Goal: Information Seeking & Learning: Learn about a topic

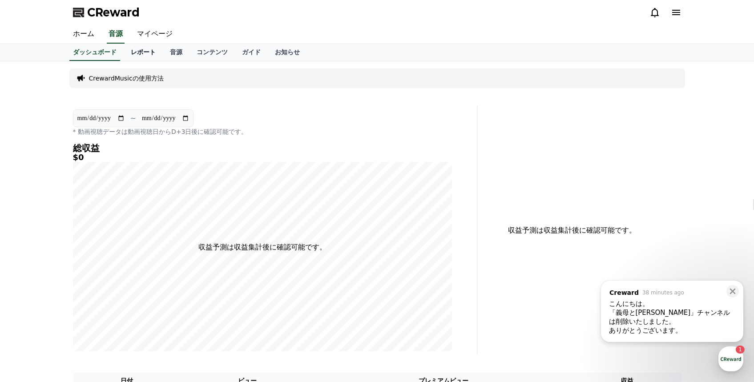
click at [146, 48] on link "レポート" at bounding box center [143, 52] width 39 height 17
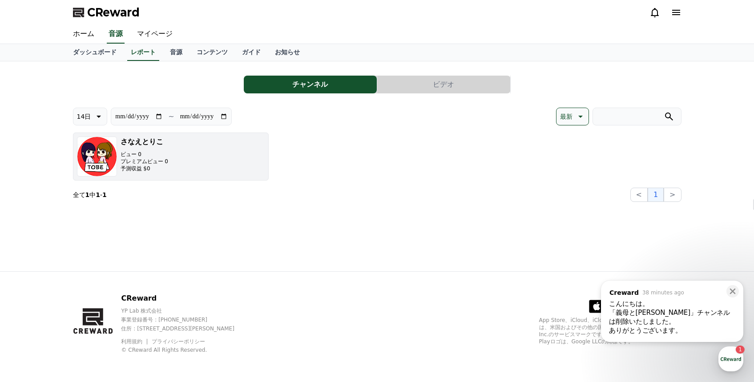
click at [179, 158] on button "[PERSON_NAME]とりこ ビュー 0 プレミアムビュー 0 予測収益 $0" at bounding box center [171, 157] width 196 height 48
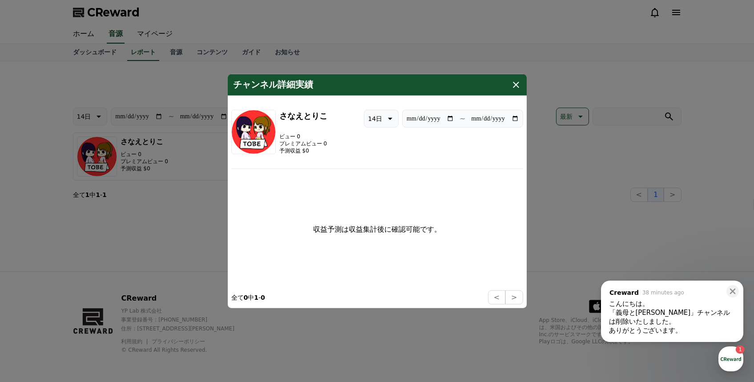
click at [514, 82] on icon "modal" at bounding box center [516, 84] width 6 height 6
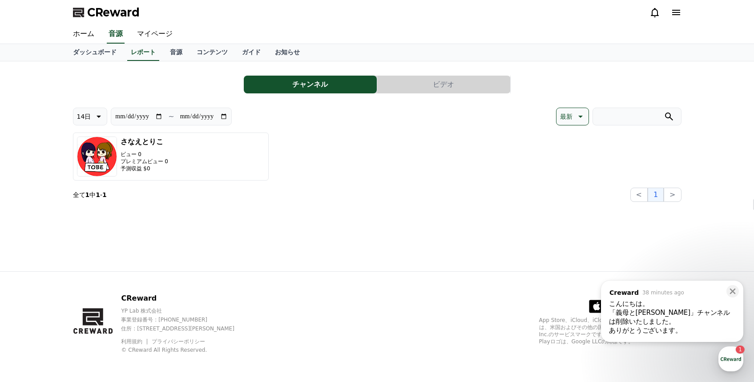
click at [438, 84] on button "ビデオ" at bounding box center [443, 85] width 133 height 18
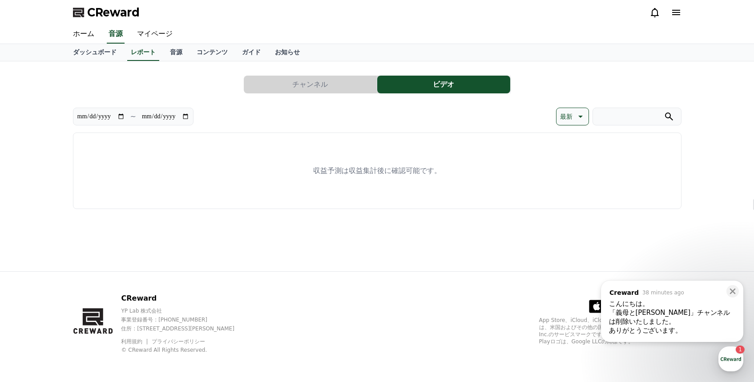
click at [321, 91] on button "チャンネル" at bounding box center [310, 85] width 133 height 18
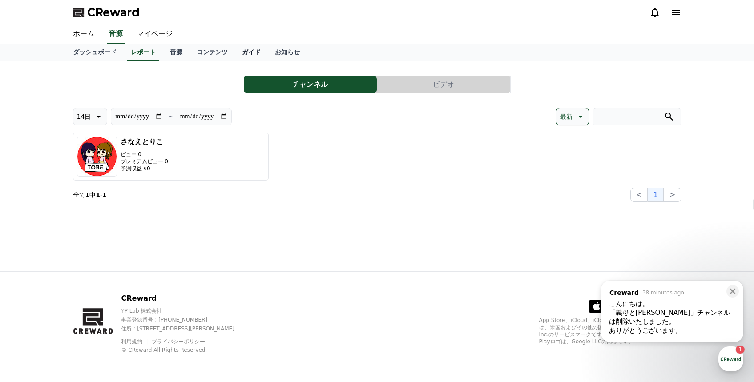
click at [248, 57] on link "ガイド" at bounding box center [251, 52] width 33 height 17
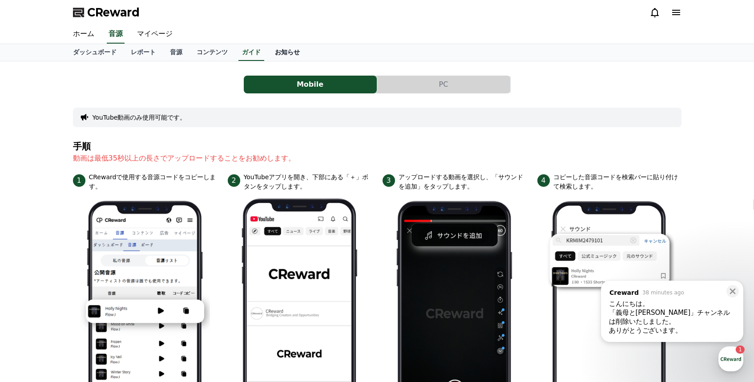
click at [294, 50] on link "お知らせ" at bounding box center [287, 52] width 39 height 17
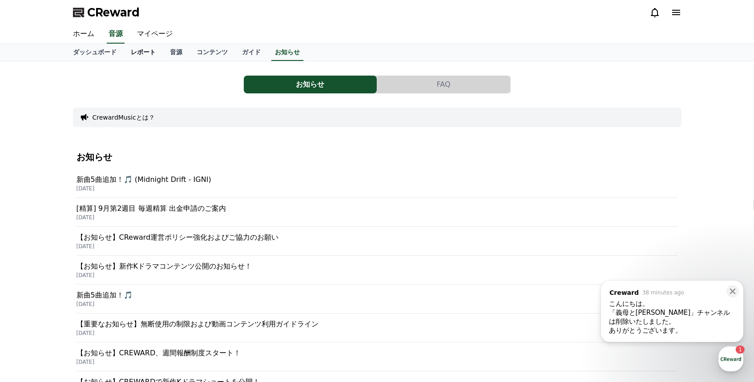
click at [158, 53] on link "レポート" at bounding box center [143, 52] width 39 height 17
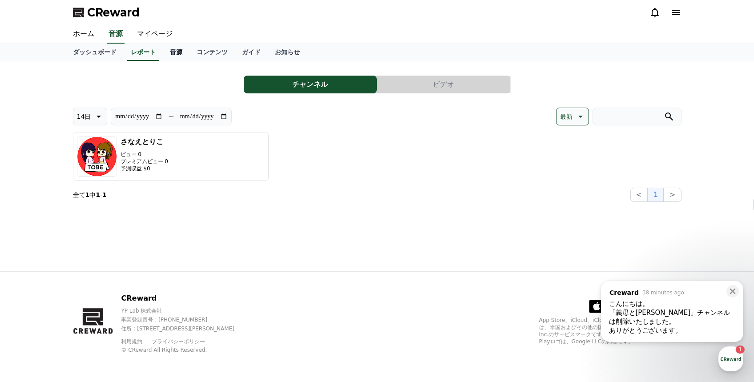
click at [178, 56] on link "音源" at bounding box center [176, 52] width 27 height 17
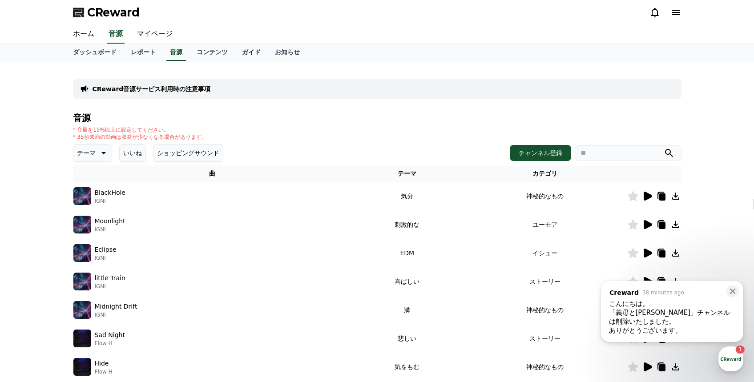
click at [245, 54] on link "ガイド" at bounding box center [251, 52] width 33 height 17
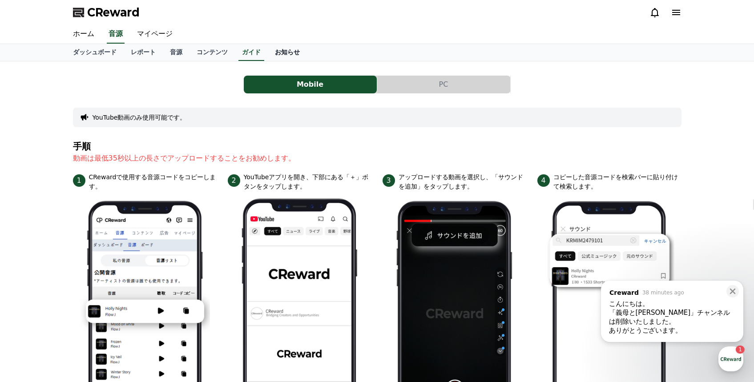
click at [288, 54] on link "お知らせ" at bounding box center [287, 52] width 39 height 17
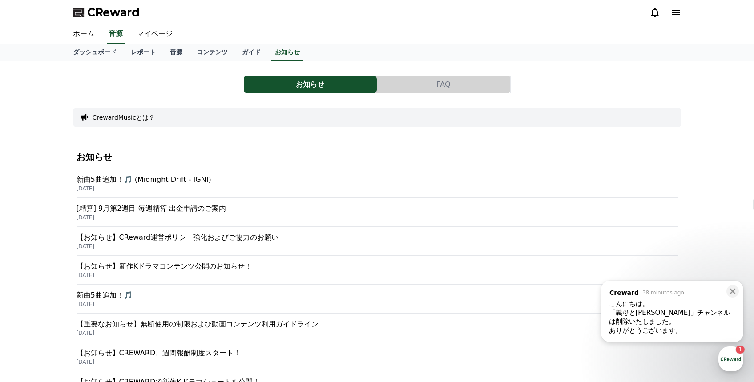
click at [213, 180] on p "新曲5曲追加！🎵 (Midnight Drift - IGNI)" at bounding box center [378, 179] width 602 height 11
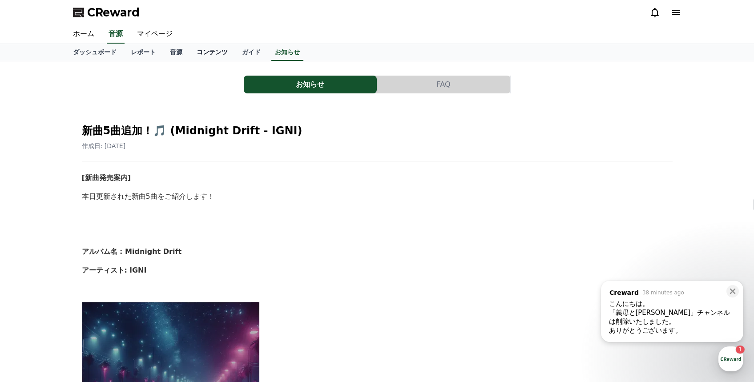
click at [212, 56] on link "コンテンツ" at bounding box center [212, 52] width 45 height 17
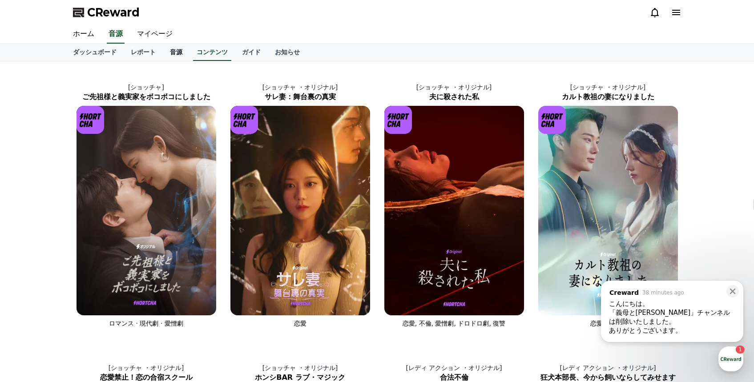
click at [181, 54] on link "音源" at bounding box center [176, 52] width 27 height 17
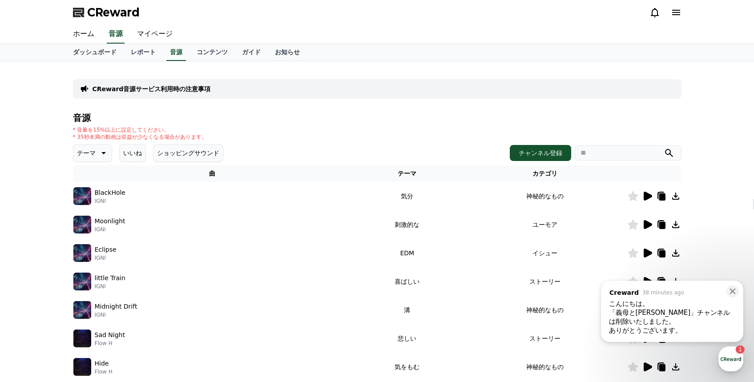
click at [647, 204] on td at bounding box center [655, 196] width 54 height 28
click at [680, 324] on div "「義母と[PERSON_NAME]」チャンネルは削除いたしました。" at bounding box center [672, 317] width 126 height 18
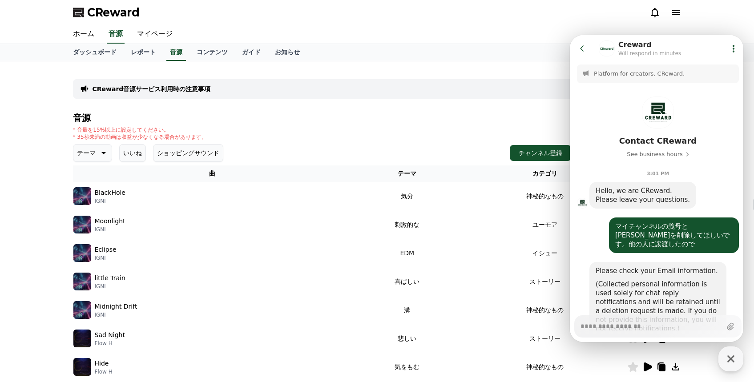
scroll to position [150, 0]
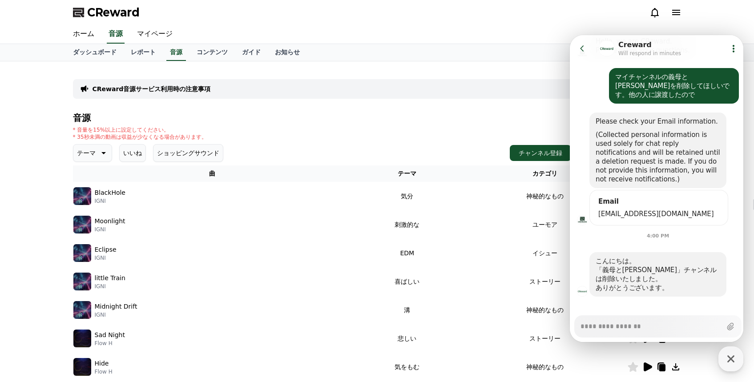
click at [635, 337] on div "Messenger Input Textarea" at bounding box center [651, 326] width 141 height 21
type textarea "*"
click at [618, 329] on textarea "Messenger Input Textarea" at bounding box center [651, 323] width 141 height 15
type textarea "*"
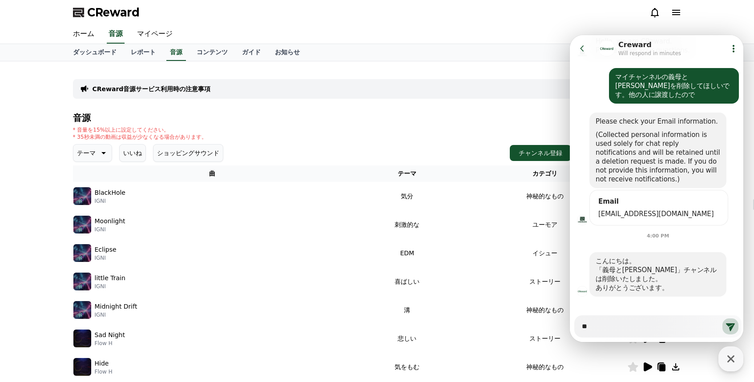
type textarea "**"
type textarea "*"
type textarea "***"
type textarea "*"
type textarea "****"
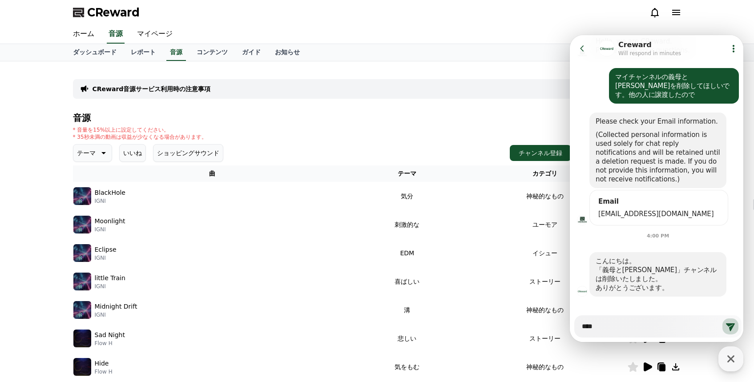
type textarea "*"
type textarea "****"
type textarea "*"
type textarea "*****"
click at [728, 328] on icon at bounding box center [730, 328] width 9 height 8
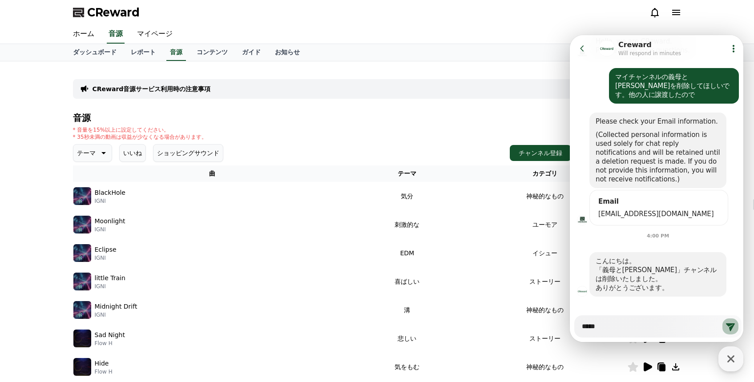
type textarea "*"
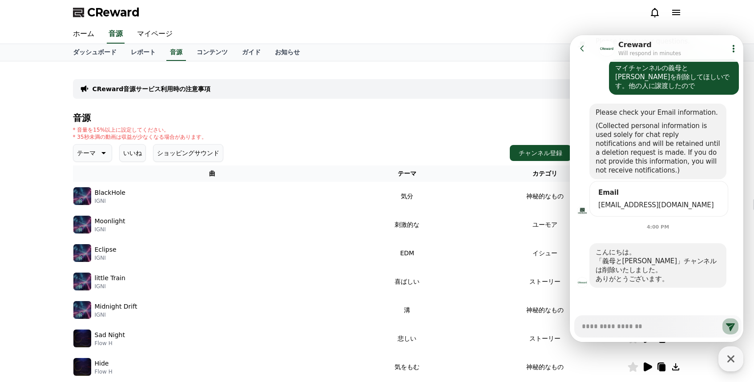
type textarea "*"
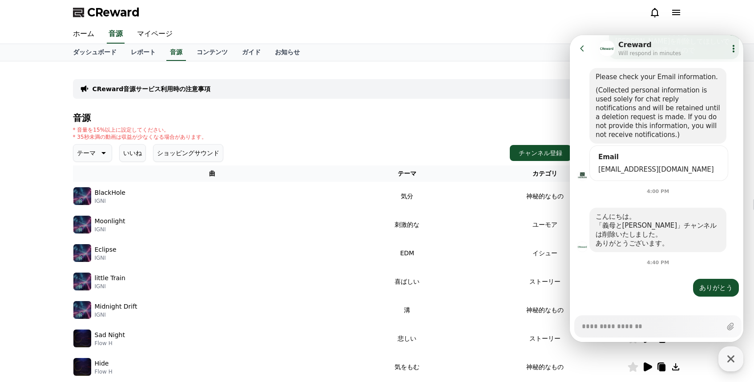
click at [458, 241] on td "EDM" at bounding box center [407, 253] width 111 height 28
click at [474, 126] on div "音源 * 音量を15%以上に設定してください。 * 35秒未満の動画は収益が少なくなる場合があります。 テーマ いいね ショッピングサウンド チャンネル登録 …" at bounding box center [377, 299] width 609 height 372
click at [586, 47] on icon at bounding box center [582, 48] width 9 height 9
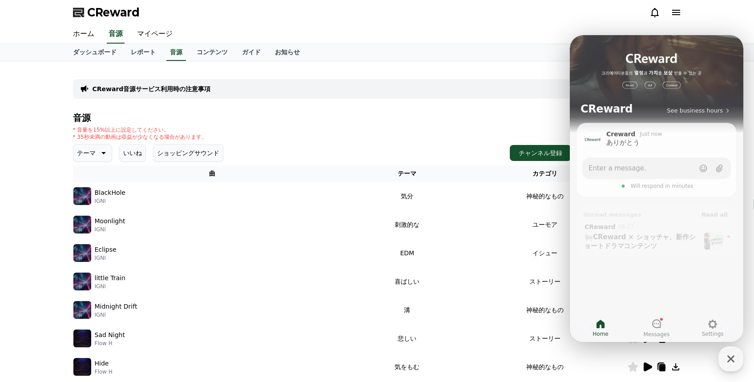
click at [509, 125] on div "音源 * 音量を15%以上に設定してください。 * 35秒未満の動画は収益が少なくなる場合があります。 テーマ いいね ショッピングサウンド チャンネル登録 …" at bounding box center [377, 299] width 609 height 372
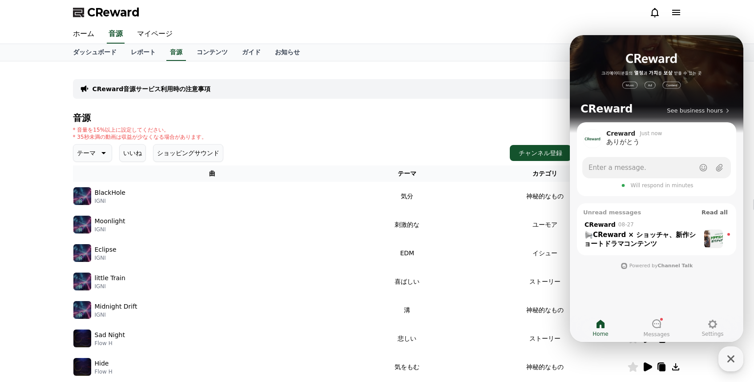
click at [752, 310] on div "CReward音源サービス利用時の注意事項 音源 * 音量を15%以上に設定してください。 * 35秒未満の動画は収益が少なくなる場合があります。 テーマ い…" at bounding box center [377, 276] width 754 height 430
click at [727, 359] on icon "button" at bounding box center [731, 359] width 16 height 16
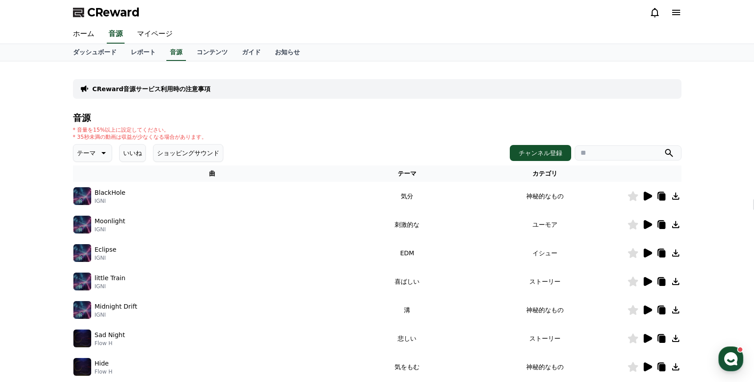
click at [650, 195] on icon at bounding box center [648, 196] width 8 height 9
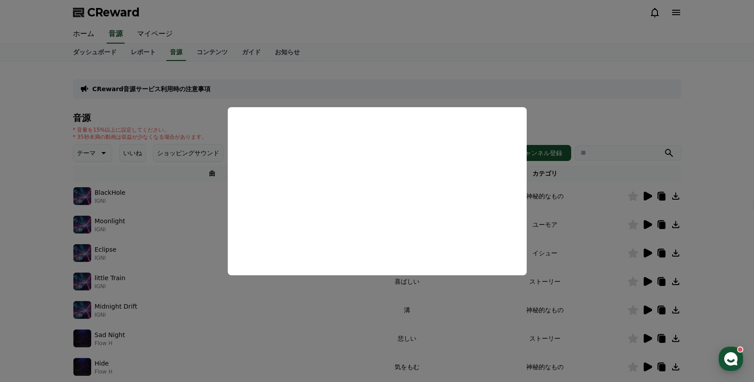
click at [599, 107] on button "close modal" at bounding box center [377, 191] width 754 height 382
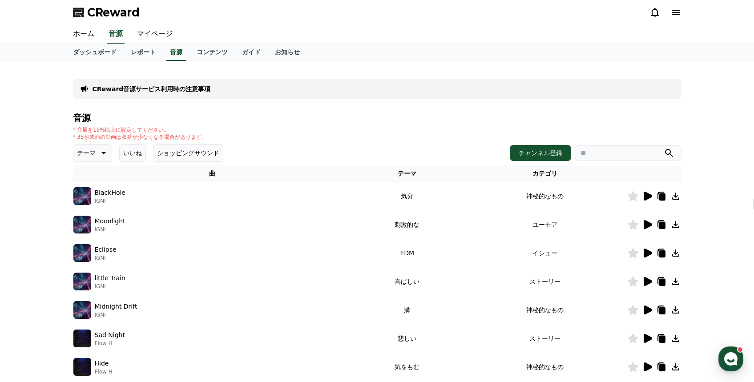
click at [652, 224] on icon at bounding box center [648, 224] width 8 height 9
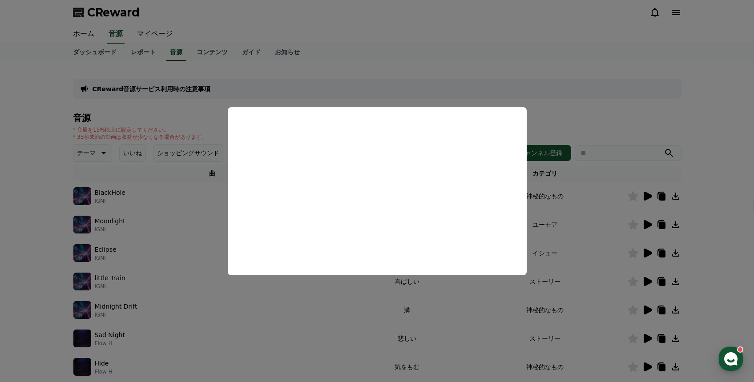
click at [578, 115] on button "close modal" at bounding box center [377, 191] width 754 height 382
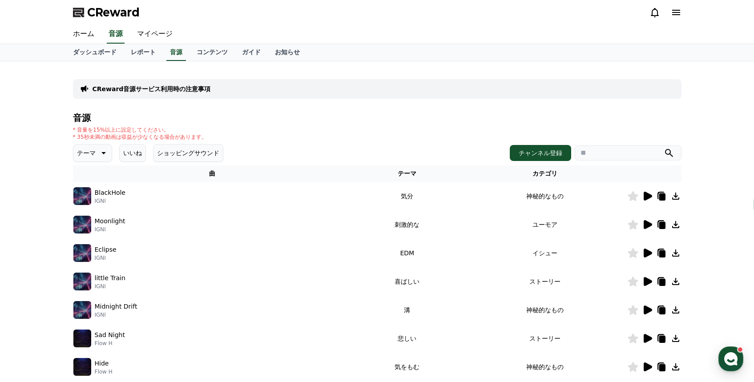
click at [648, 251] on icon at bounding box center [648, 253] width 8 height 9
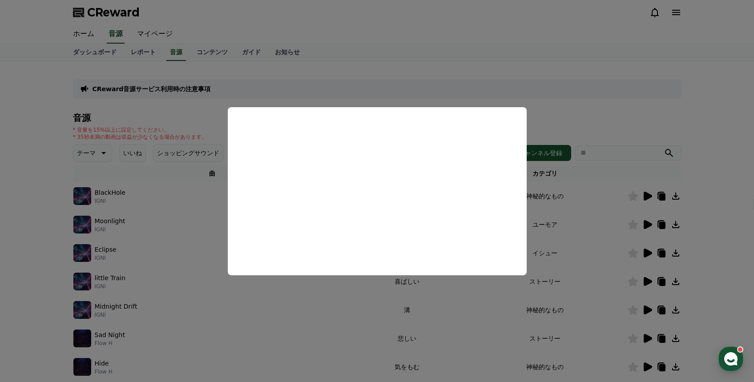
click at [598, 115] on button "close modal" at bounding box center [377, 191] width 754 height 382
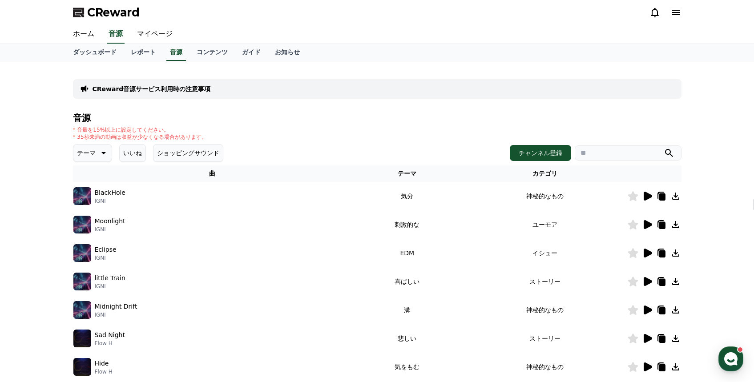
click at [646, 284] on icon at bounding box center [648, 281] width 8 height 9
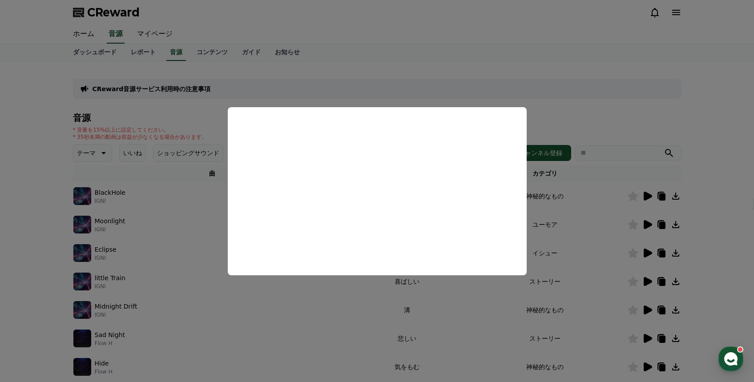
click at [555, 87] on button "close modal" at bounding box center [377, 191] width 754 height 382
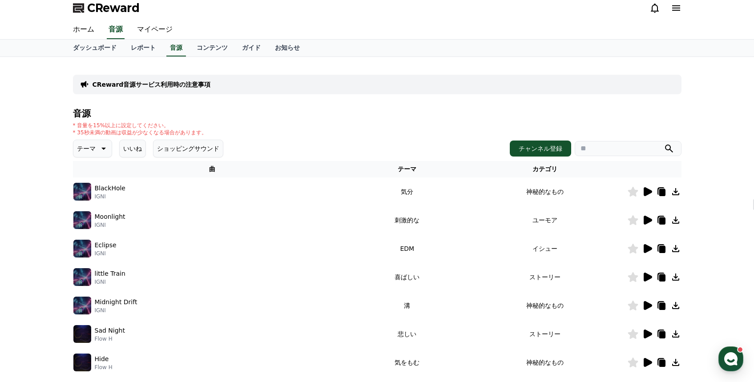
scroll to position [220, 0]
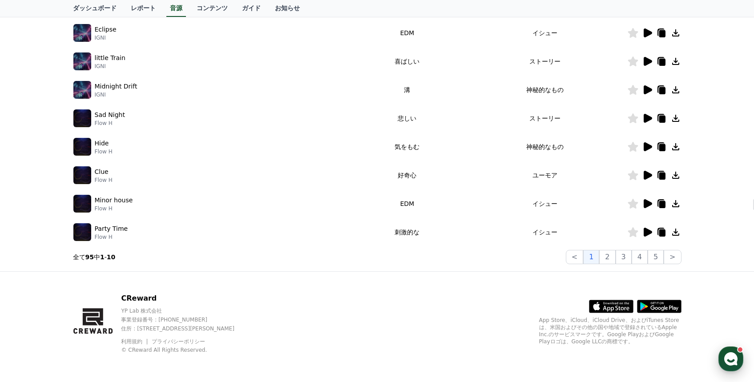
click at [731, 351] on div "button" at bounding box center [731, 359] width 25 height 25
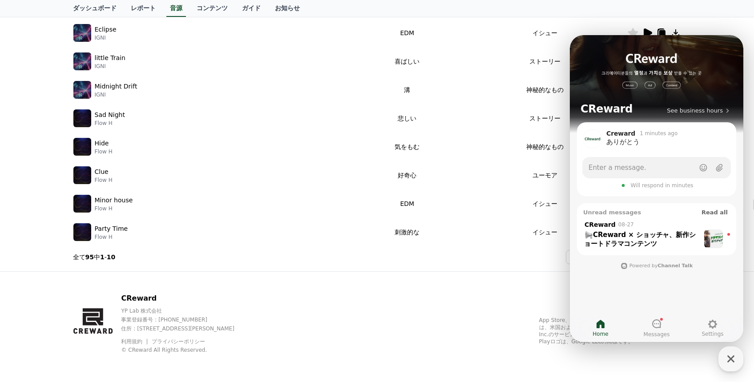
click at [497, 307] on div "CReward YP Lab 株式会社 事業登録番号 : [PHONE_NUMBER] 住所 : [STREET_ADDRESS][PERSON_NAME] …" at bounding box center [377, 327] width 623 height 110
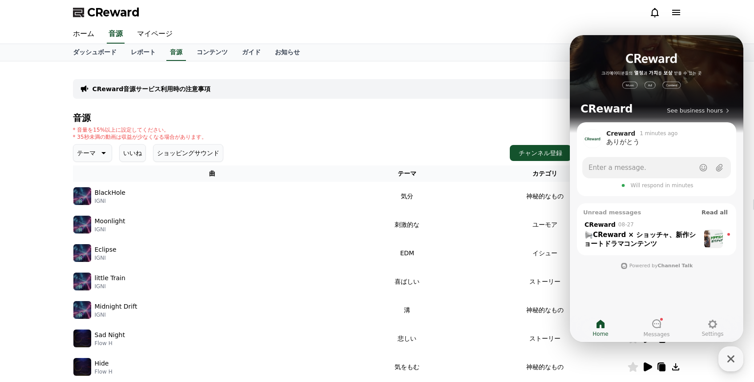
click at [737, 9] on div "CReward" at bounding box center [377, 12] width 754 height 25
click at [63, 123] on div "CReward音源サービス利用時の注意事項 音源 * 音量を15%以上に設定してください。 * 35秒未満の動画は収益が少なくなる場合があります。 テーマ い…" at bounding box center [377, 276] width 754 height 430
click at [146, 36] on link "マイページ" at bounding box center [155, 34] width 50 height 19
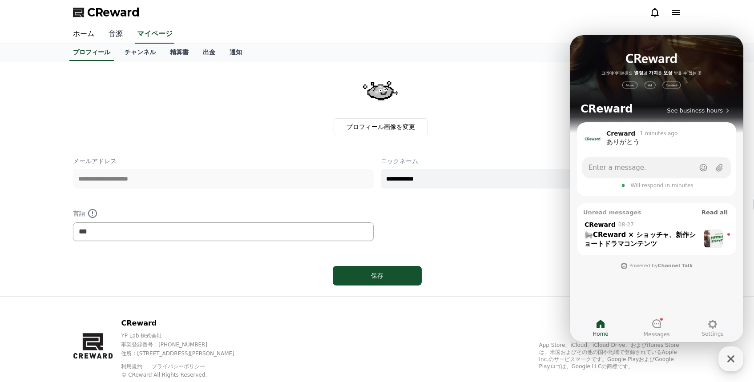
click at [118, 37] on link "音源" at bounding box center [115, 34] width 28 height 19
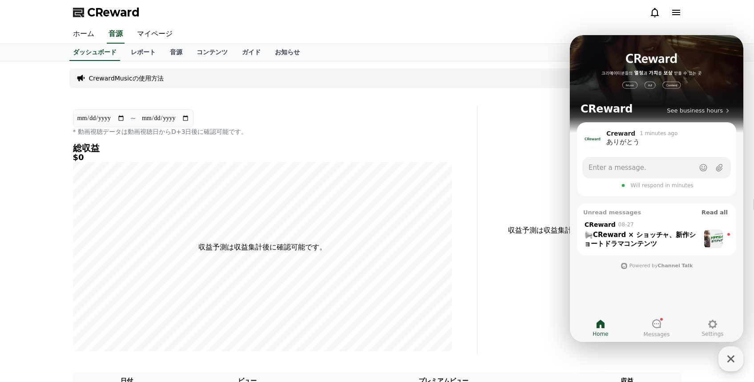
click at [85, 36] on link "ホーム" at bounding box center [84, 34] width 36 height 19
